Goal: Navigation & Orientation: Find specific page/section

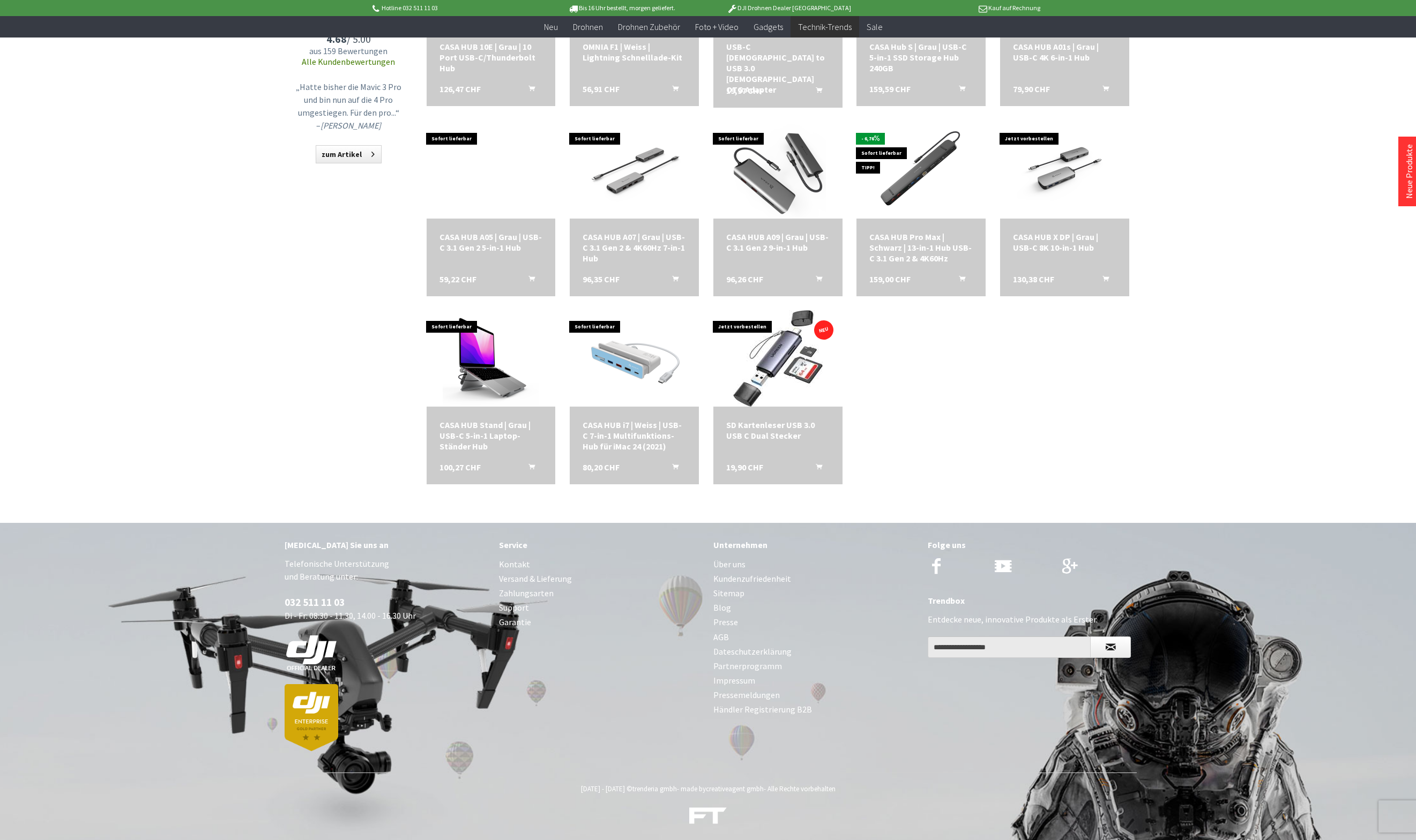
scroll to position [831, 0]
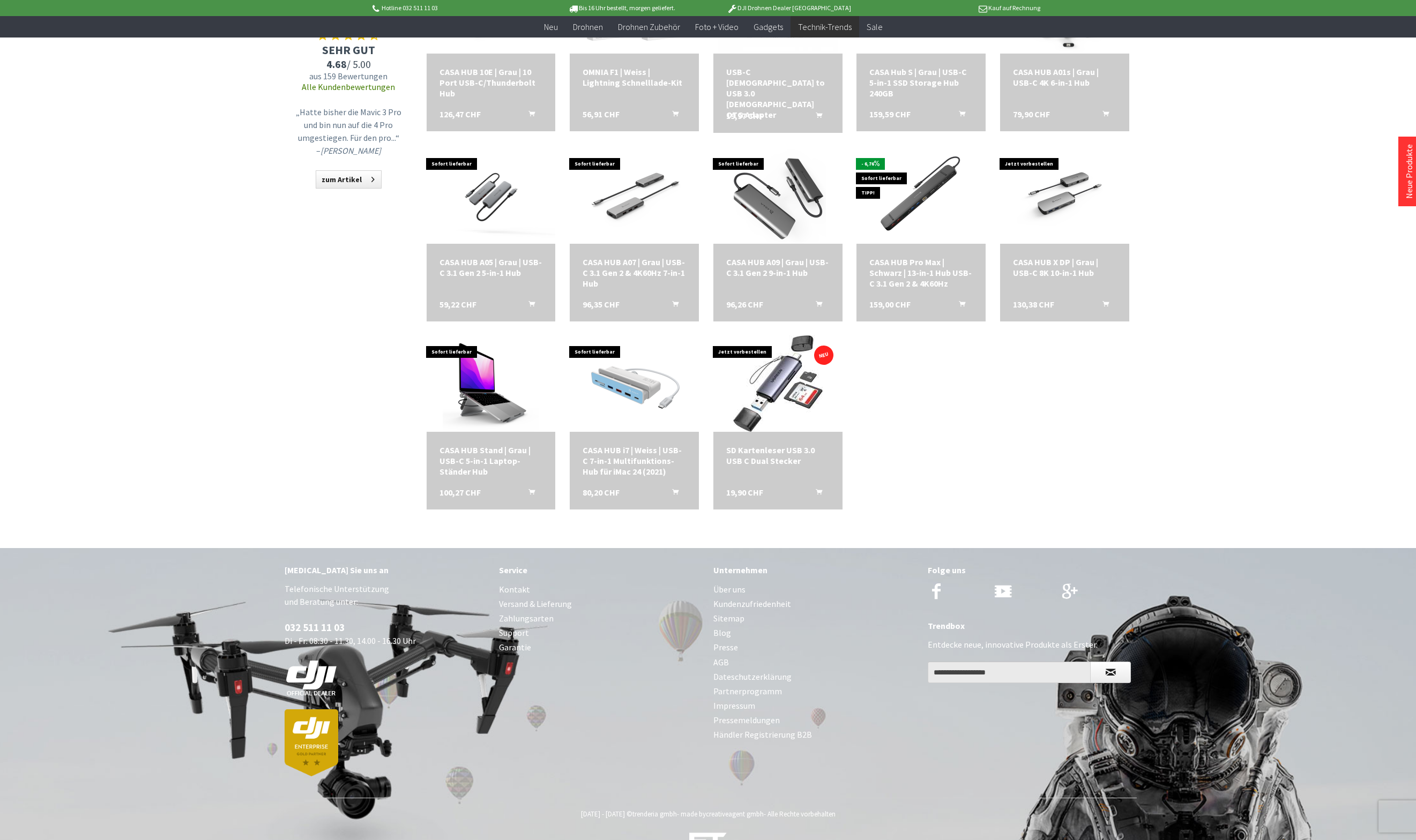
click at [722, 589] on link "Über uns" at bounding box center [815, 590] width 204 height 14
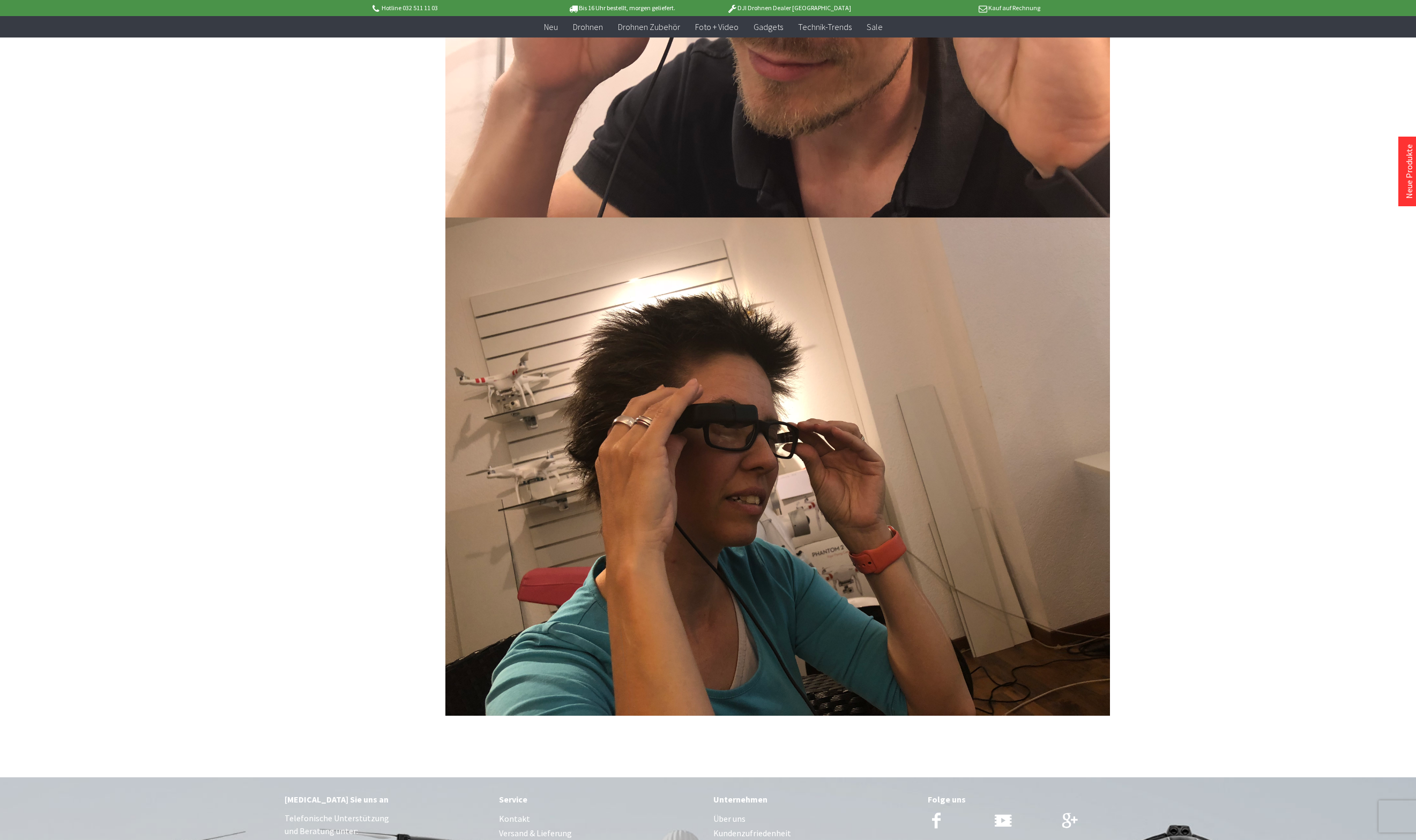
scroll to position [2267, 0]
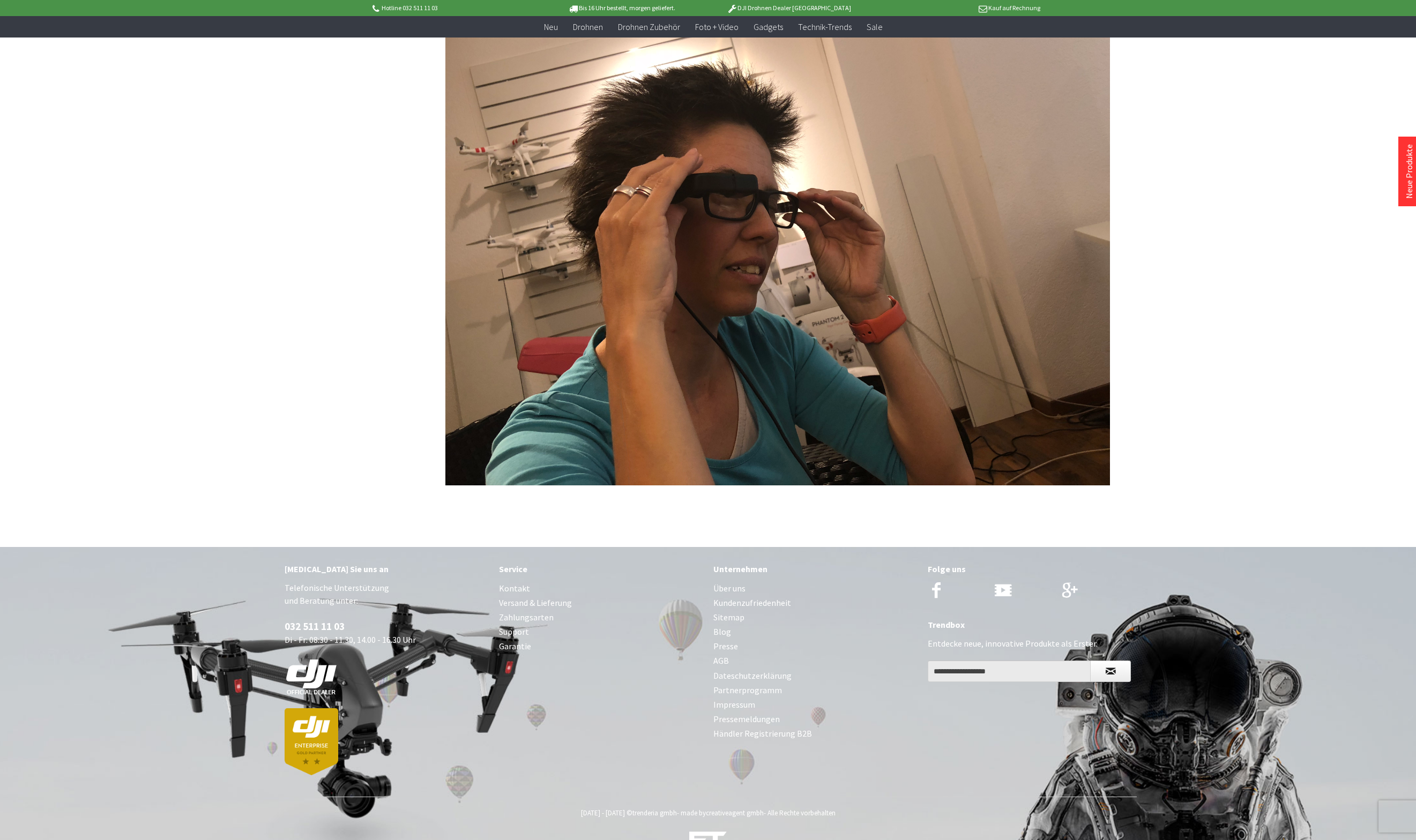
click at [735, 698] on link "Impressum" at bounding box center [815, 705] width 204 height 14
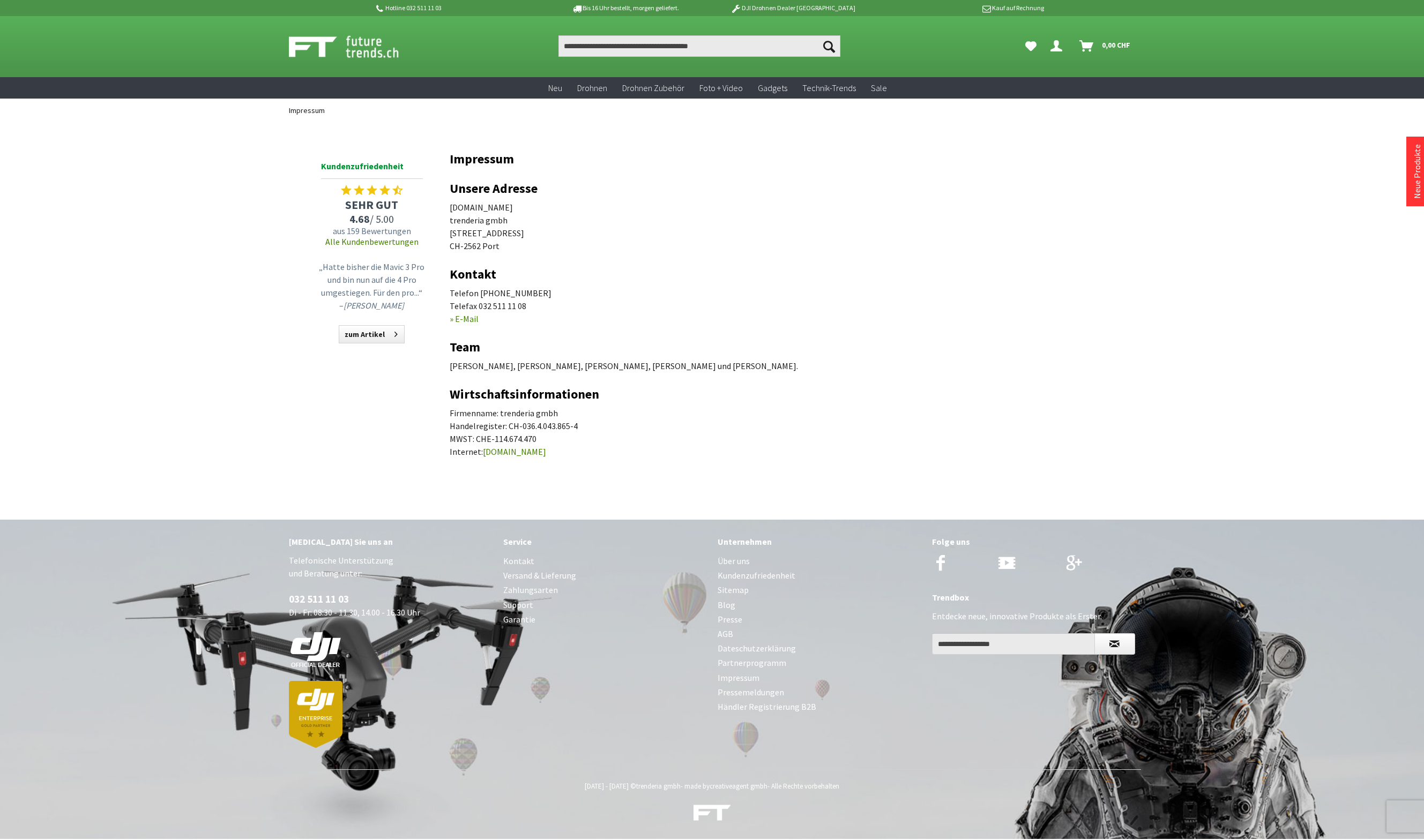
click at [767, 709] on link "Händler Registrierung B2B" at bounding box center [819, 707] width 204 height 14
